Goal: Check status: Check status

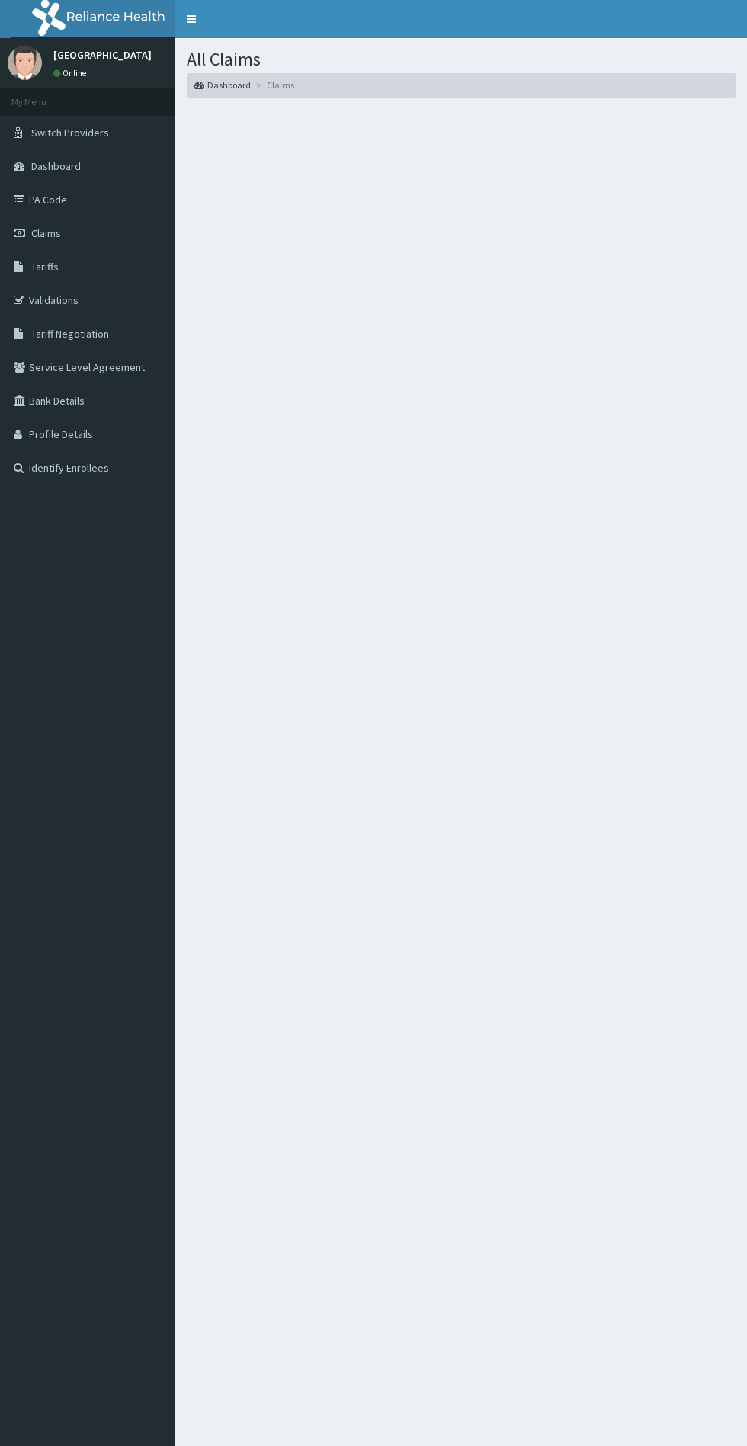
click at [50, 130] on span "Switch Providers" at bounding box center [70, 133] width 78 height 14
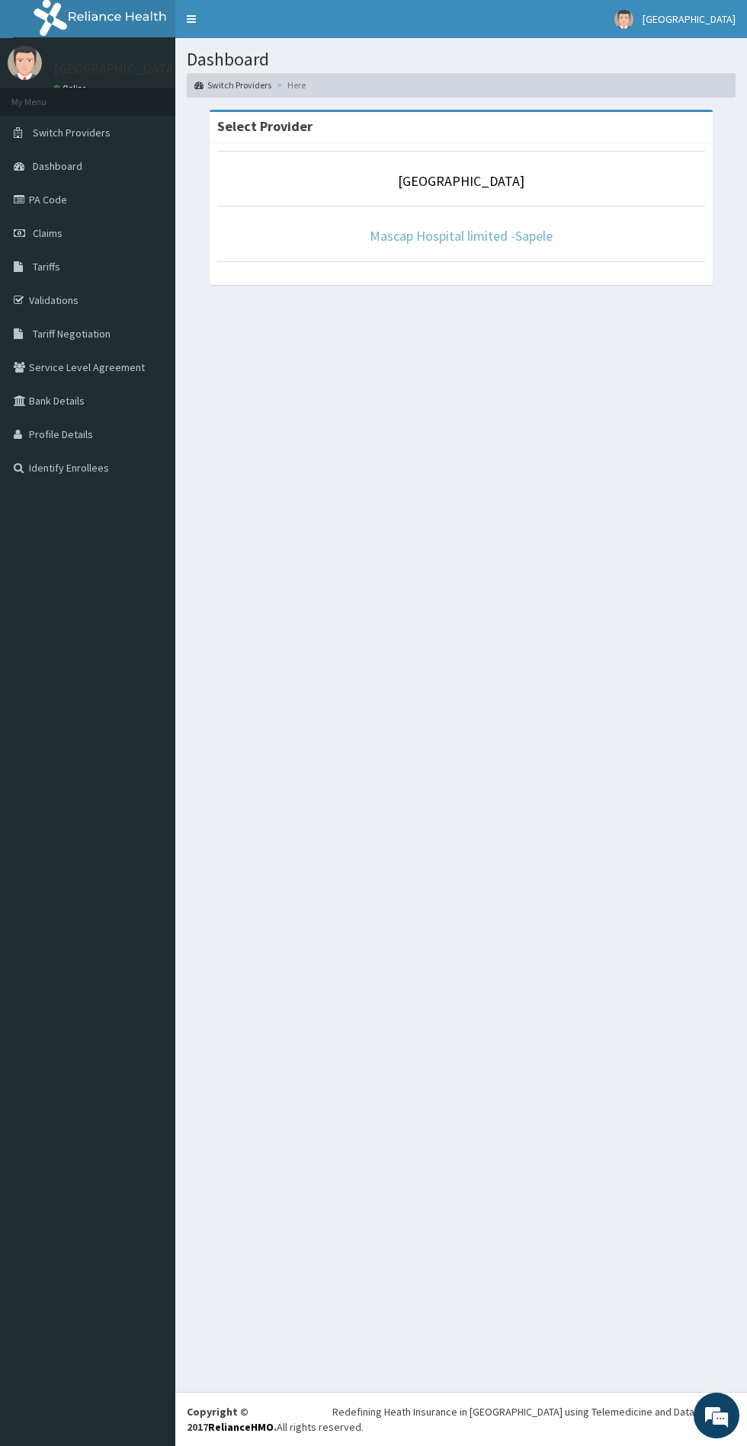
click at [406, 244] on link "Mascap Hospital limited -Sapele" at bounding box center [461, 236] width 183 height 18
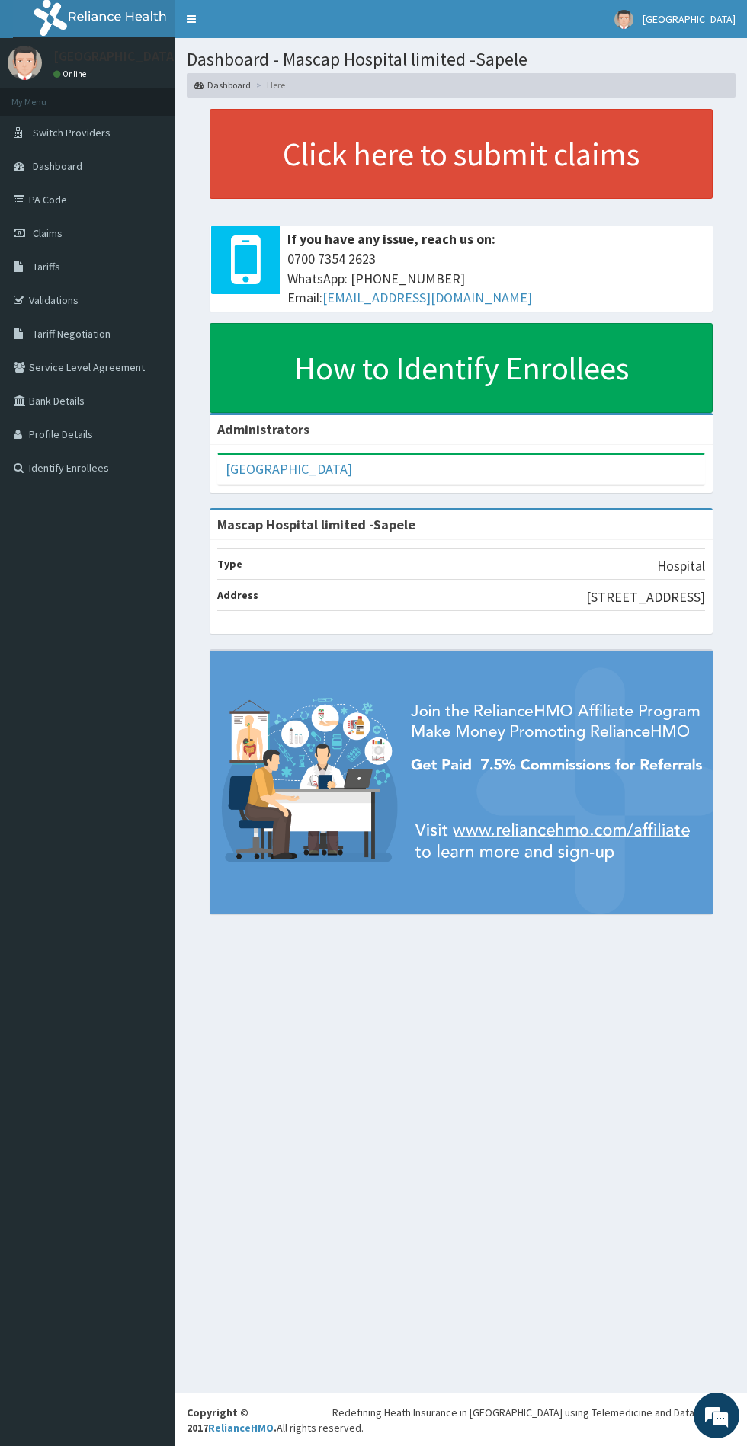
click at [46, 233] on span "Claims" at bounding box center [48, 233] width 30 height 14
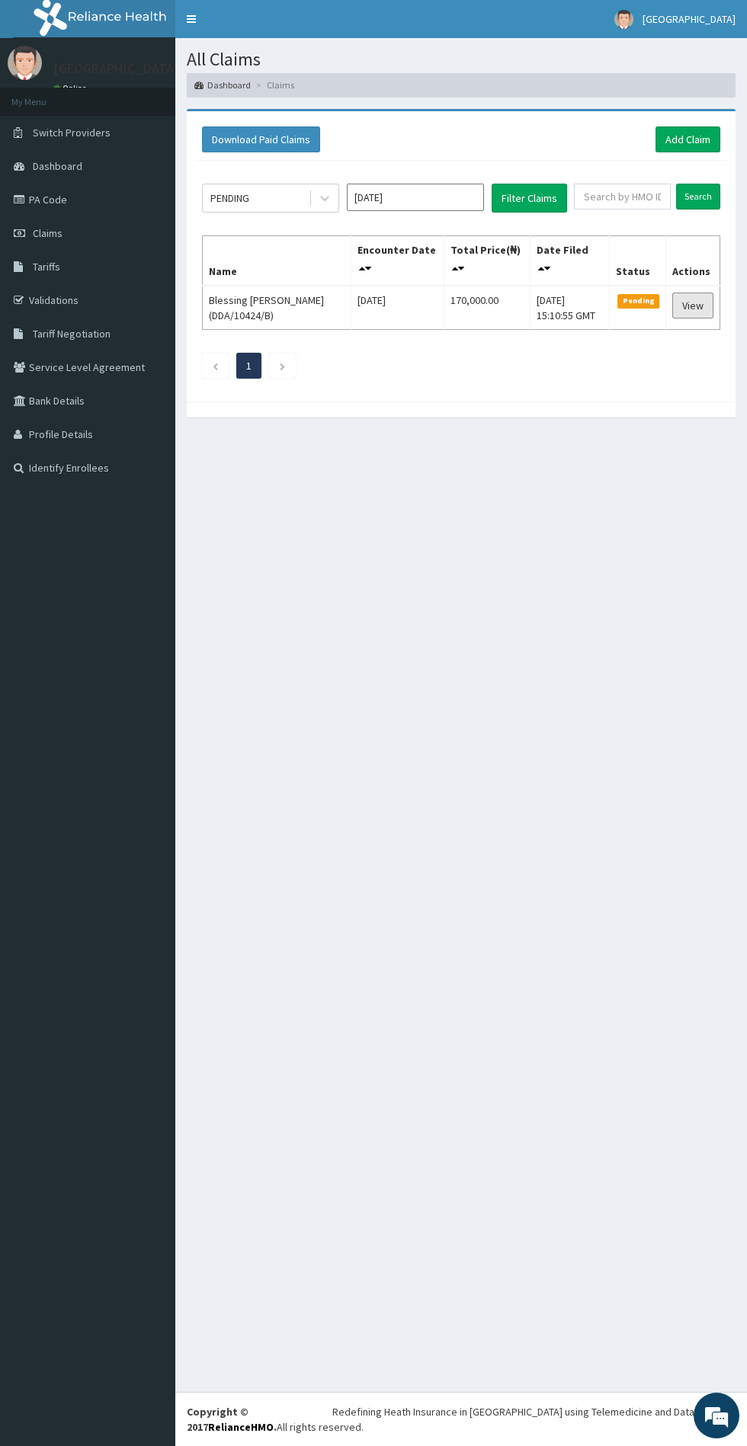
click at [693, 305] on link "View" at bounding box center [692, 306] width 41 height 26
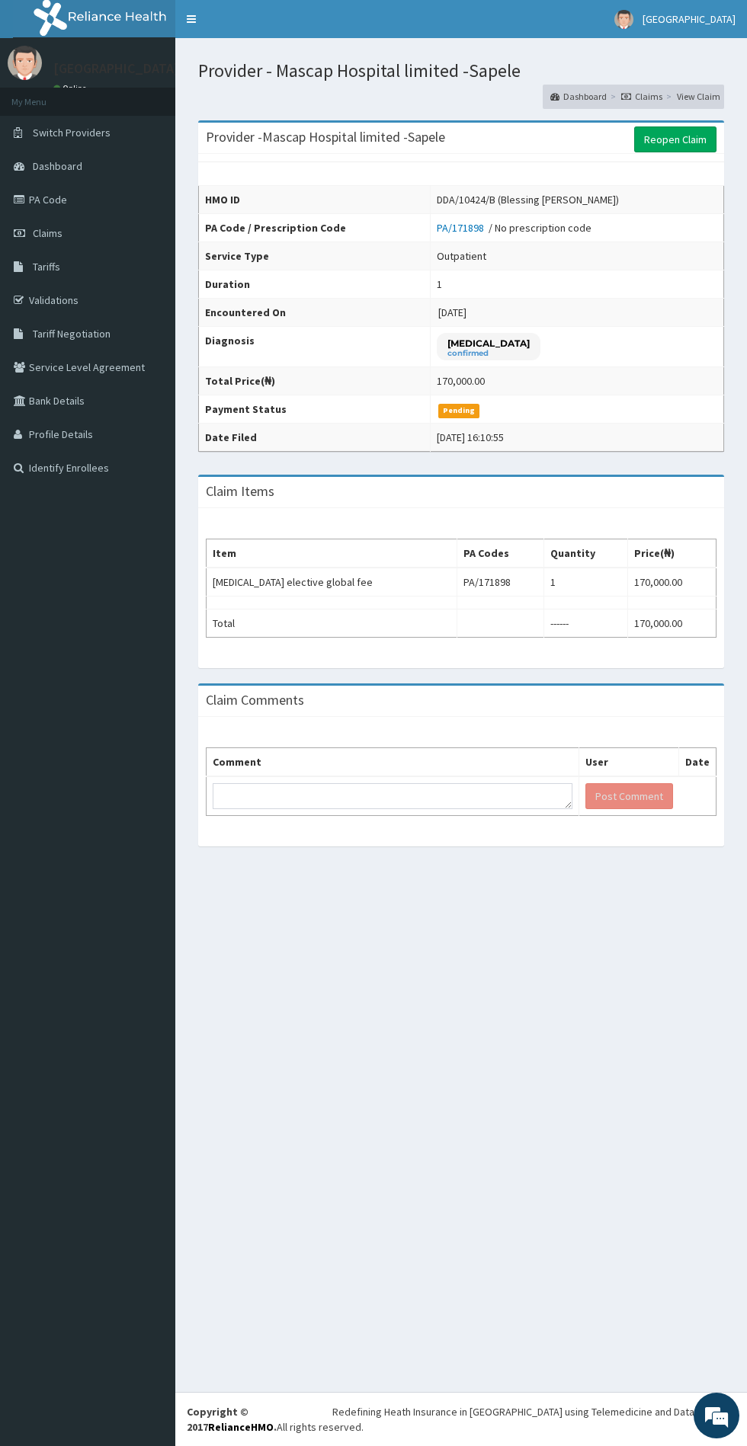
click at [30, 233] on link "Claims" at bounding box center [87, 233] width 175 height 34
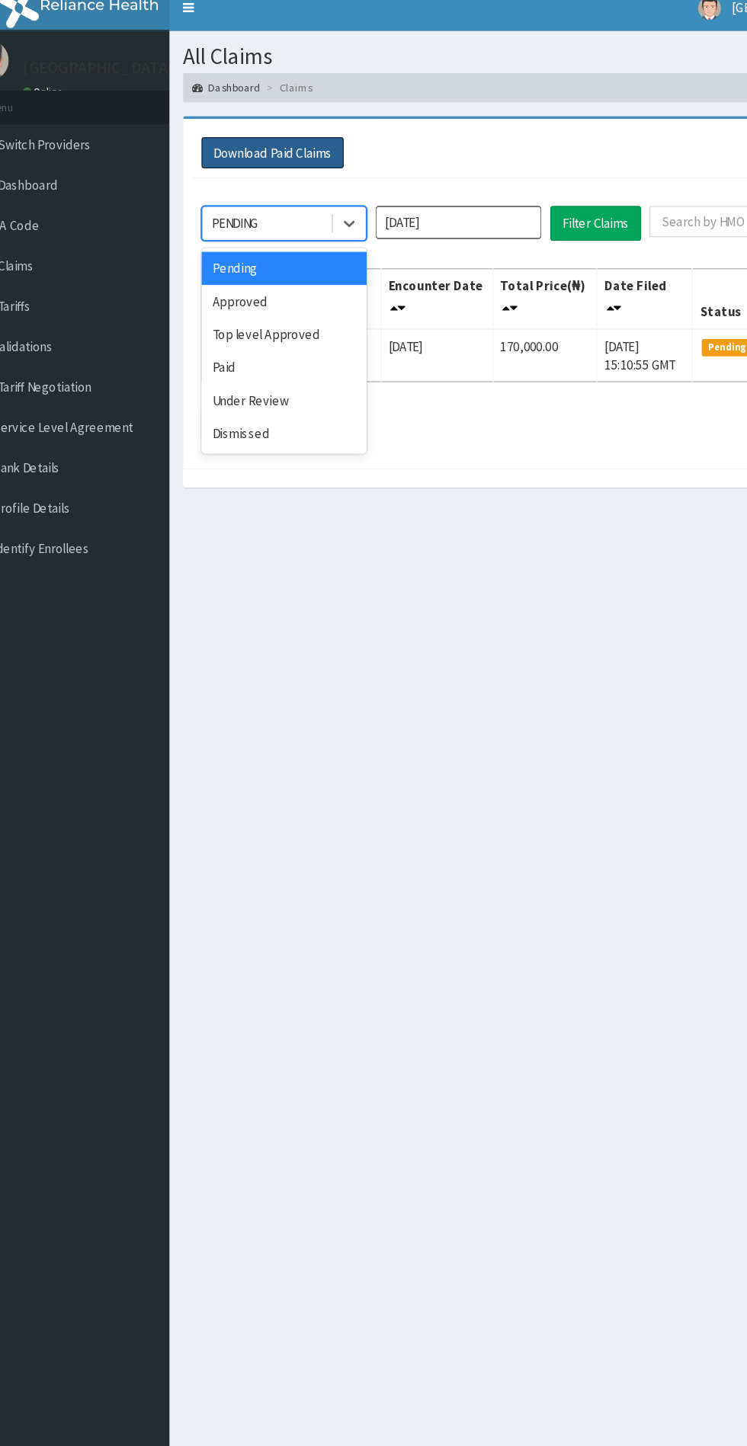
click at [211, 134] on button "Download Paid Claims" at bounding box center [261, 139] width 118 height 26
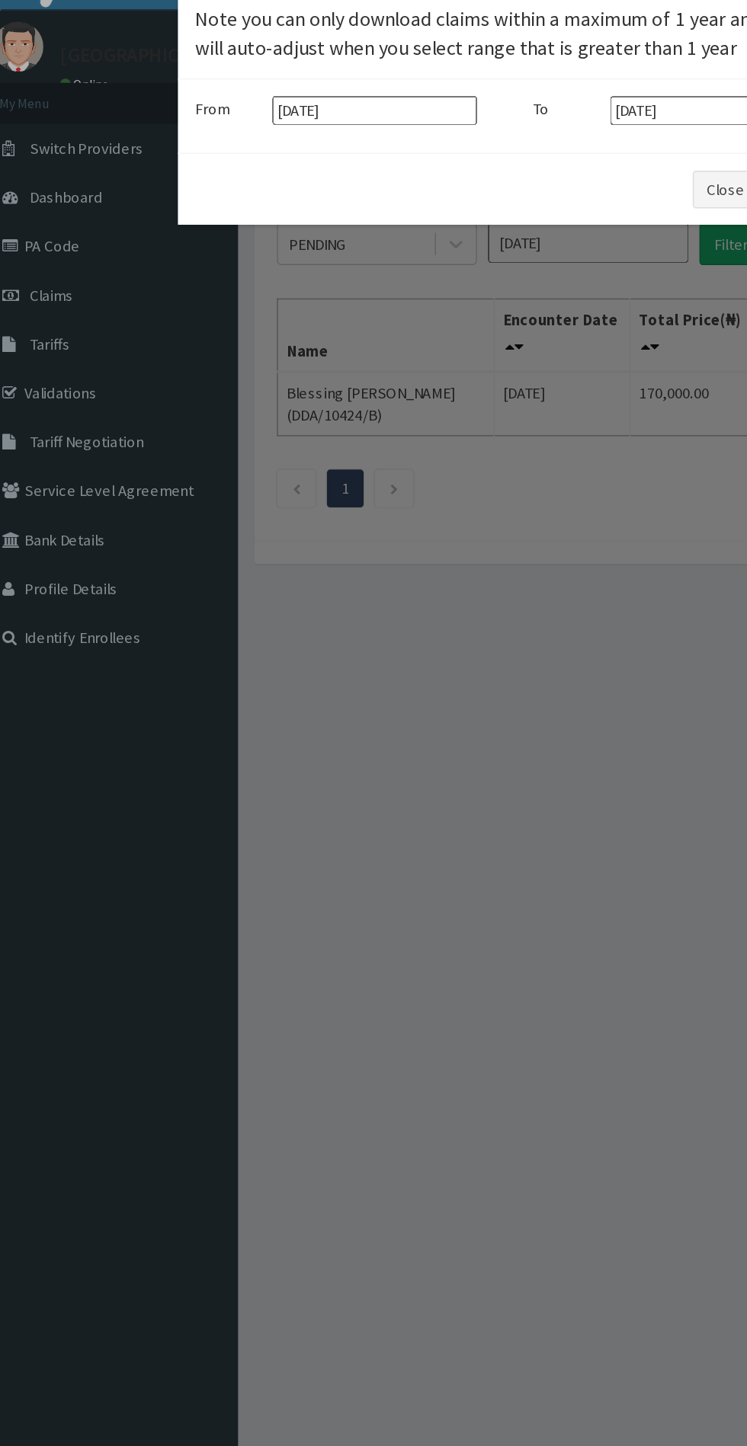
click at [245, 545] on div "× Note you can only download claims within a maximum of 1 year and the dates wi…" at bounding box center [373, 723] width 747 height 1446
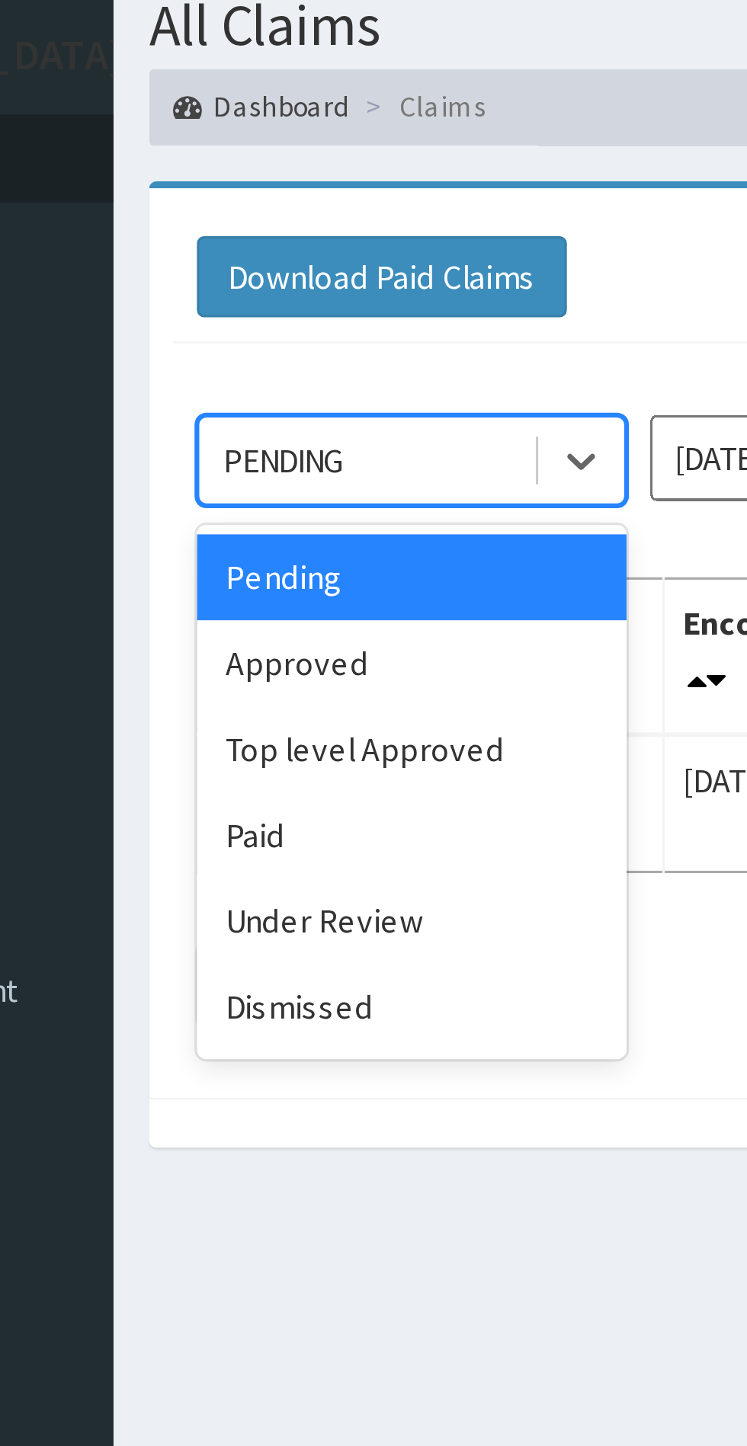
click at [239, 262] on div "Approved" at bounding box center [270, 262] width 137 height 27
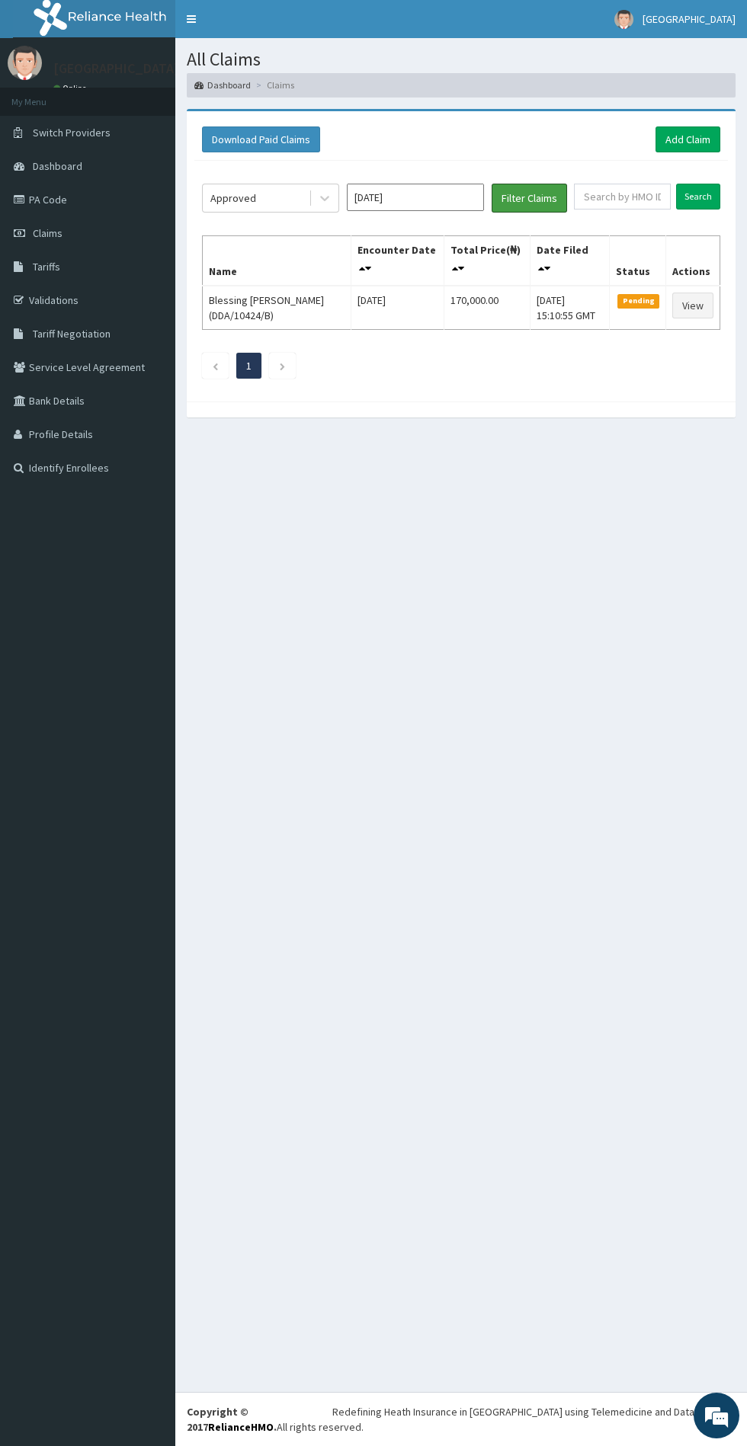
click at [503, 203] on button "Filter Claims" at bounding box center [528, 198] width 75 height 29
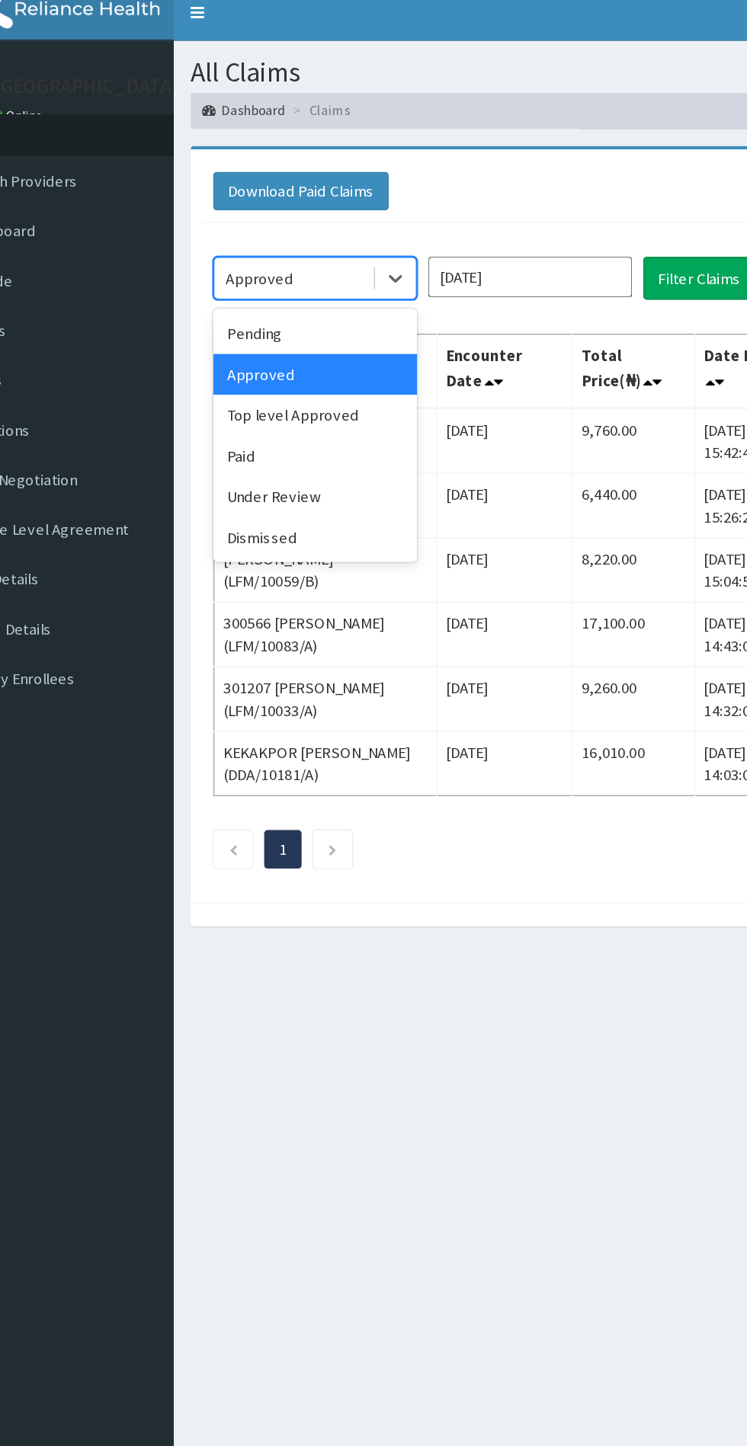
click at [237, 346] on div "Under Review" at bounding box center [270, 344] width 137 height 27
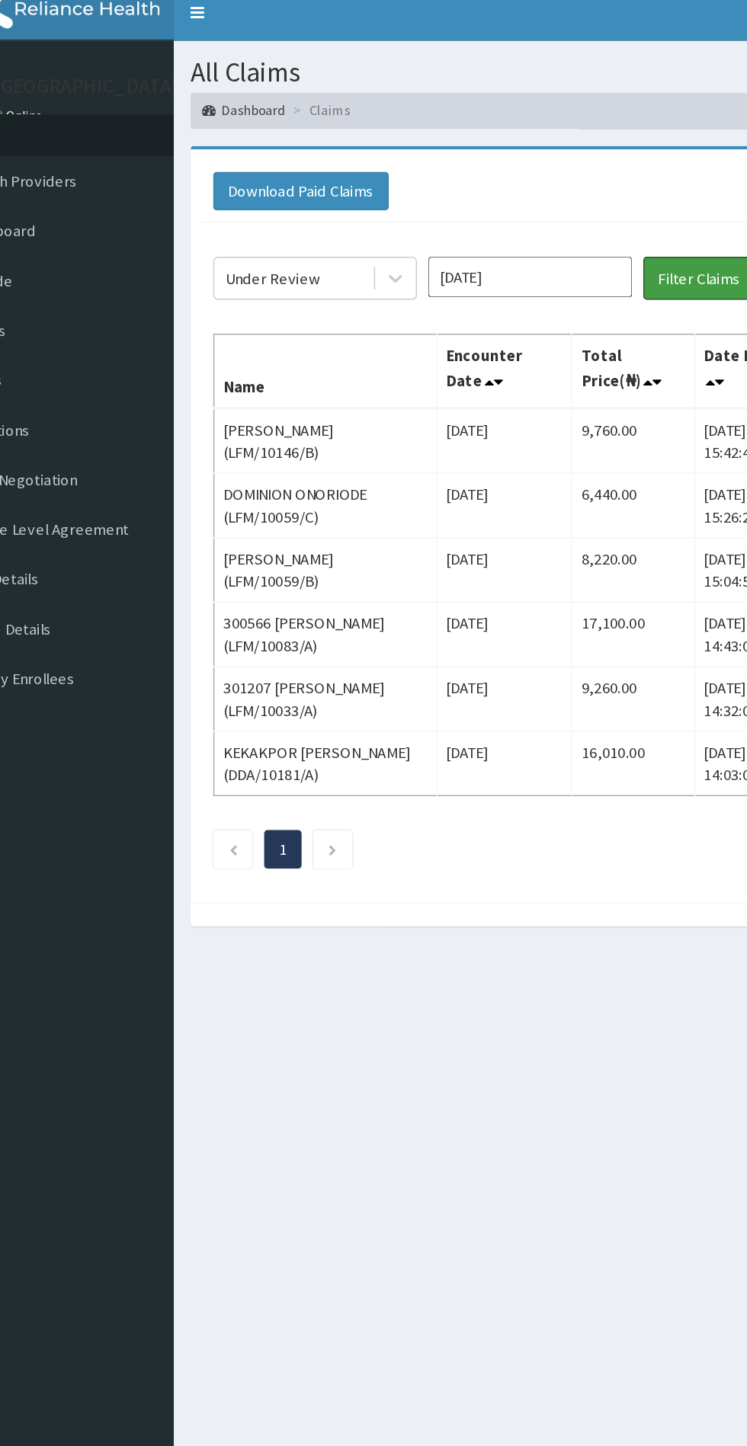
click at [505, 201] on button "Filter Claims" at bounding box center [528, 198] width 75 height 29
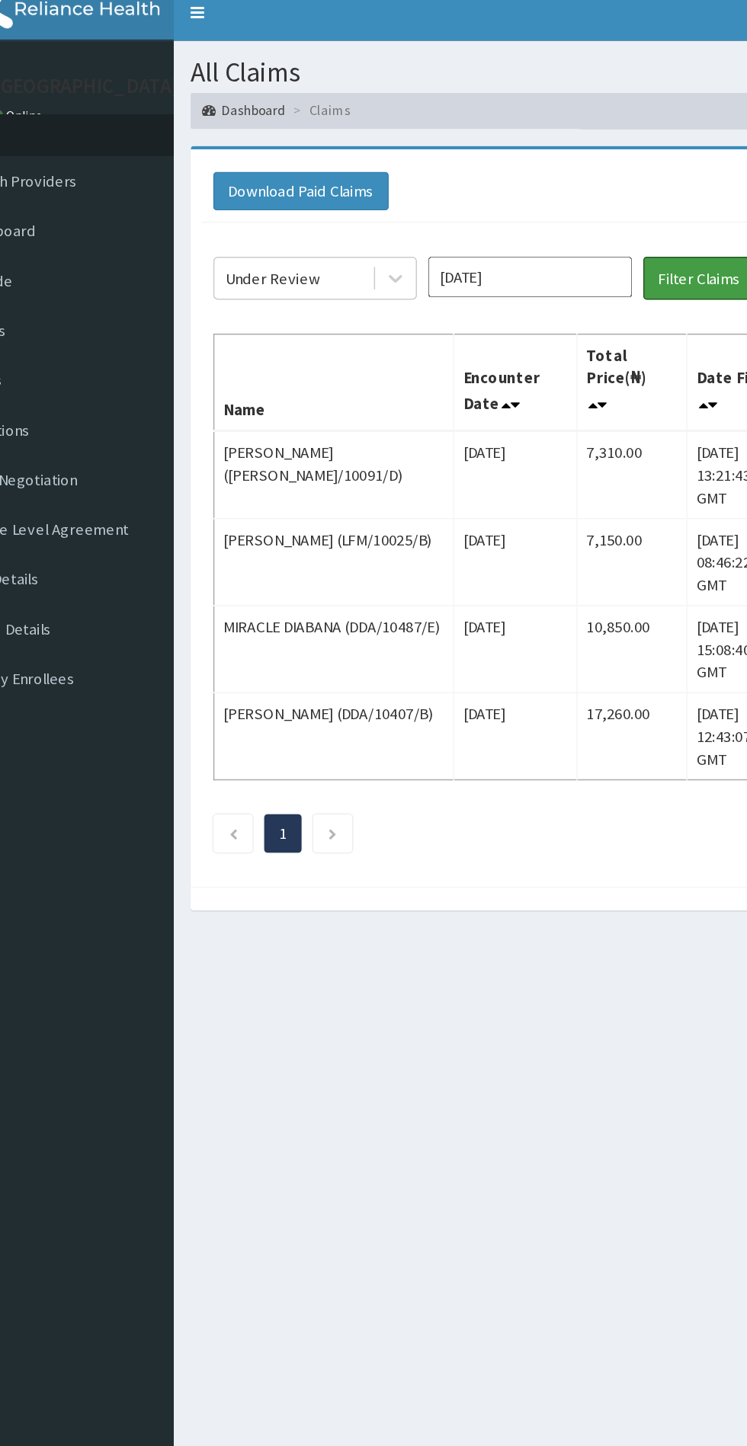
click at [506, 190] on button "Filter Claims" at bounding box center [528, 198] width 75 height 29
